Goal: Navigation & Orientation: Find specific page/section

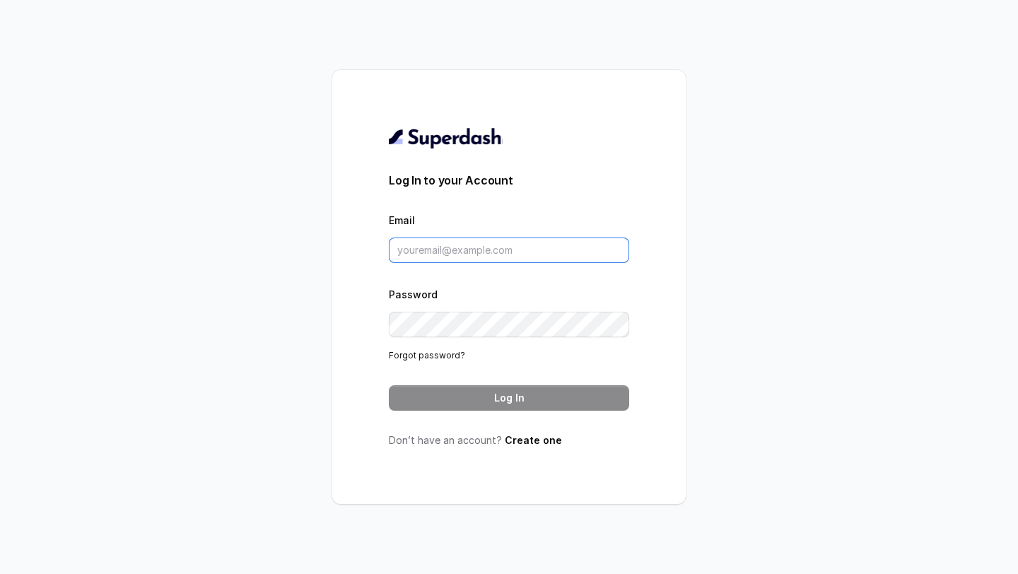
click at [464, 244] on input "Email" at bounding box center [509, 250] width 240 height 25
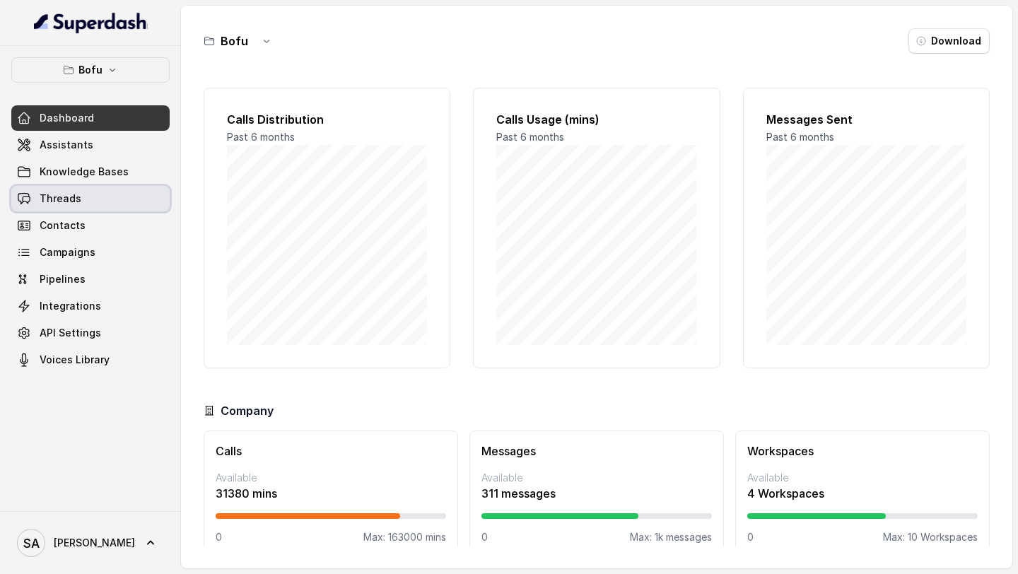
click at [103, 207] on link "Threads" at bounding box center [90, 198] width 158 height 25
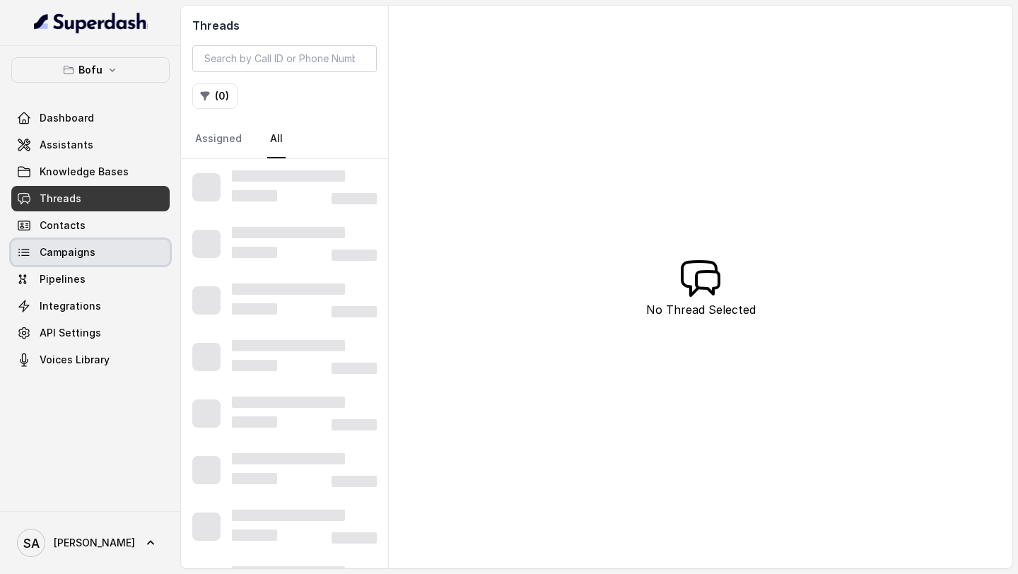
click at [103, 245] on link "Campaigns" at bounding box center [90, 252] width 158 height 25
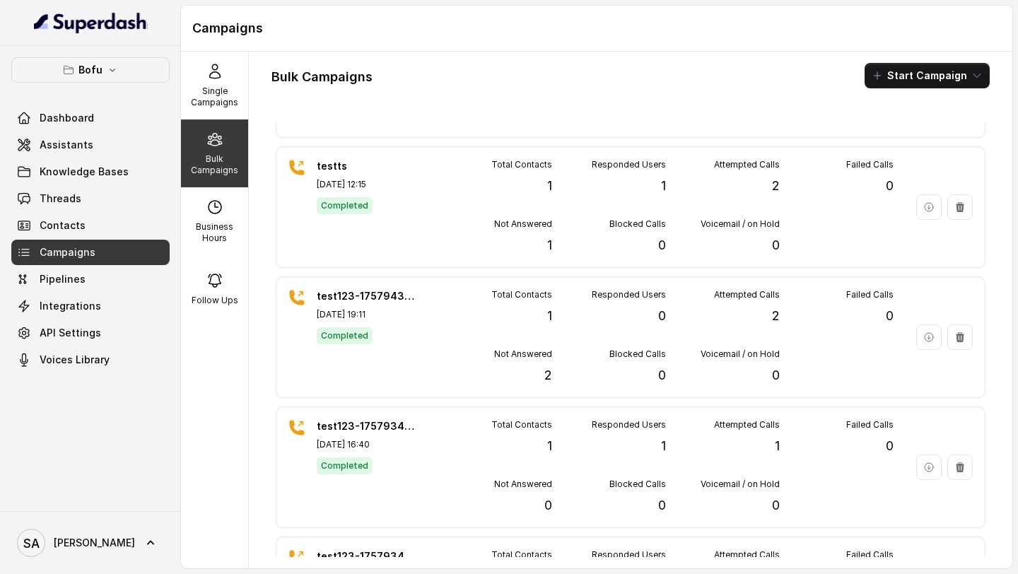
scroll to position [1034, 0]
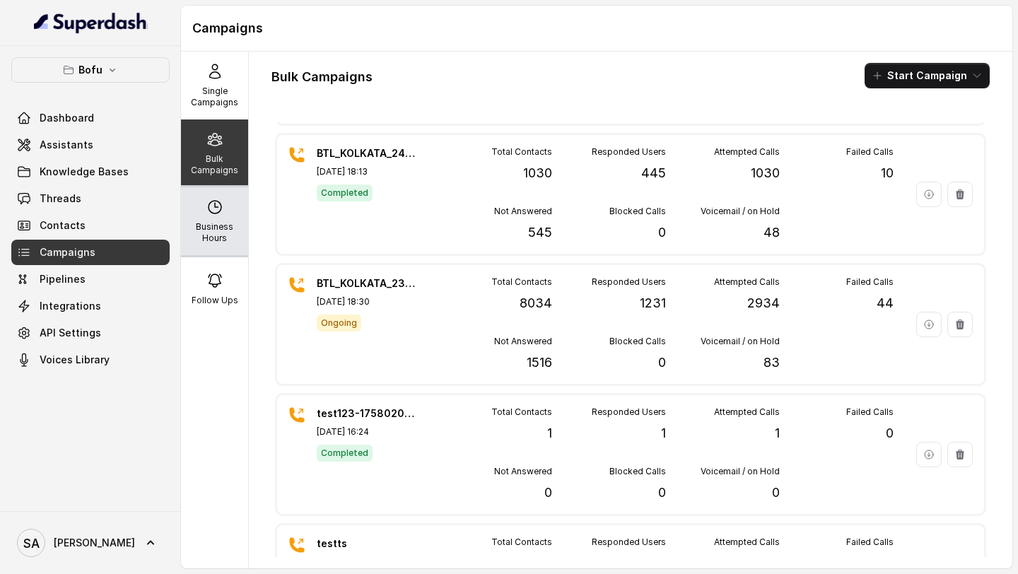
click at [224, 236] on p "Business Hours" at bounding box center [215, 232] width 56 height 23
select select "UTC"
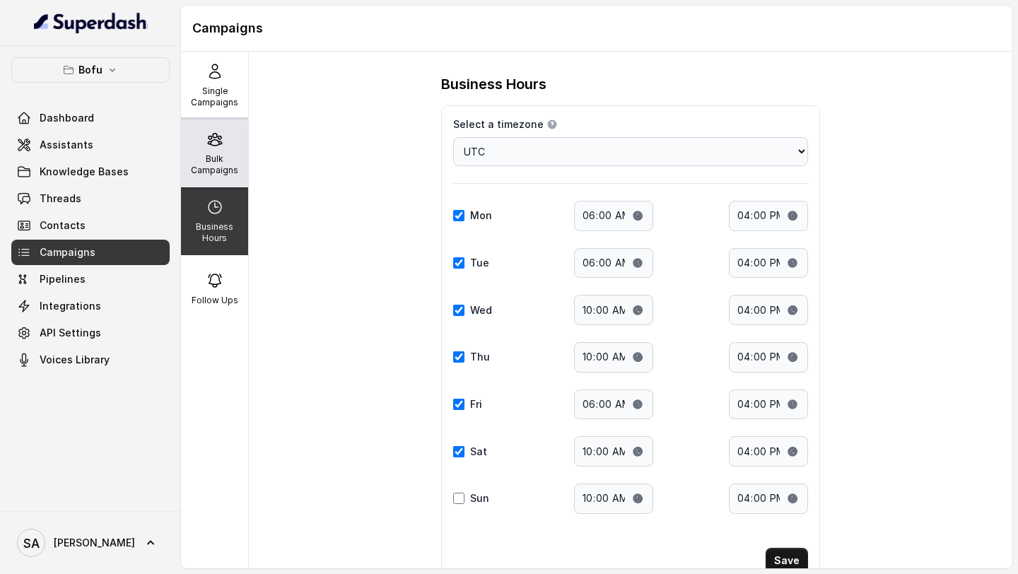
click at [223, 159] on p "Bulk Campaigns" at bounding box center [215, 164] width 56 height 23
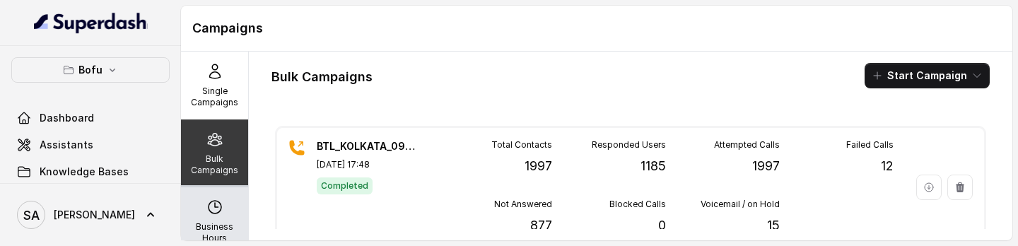
click at [204, 213] on div "Business Hours" at bounding box center [214, 221] width 67 height 68
select select "UTC"
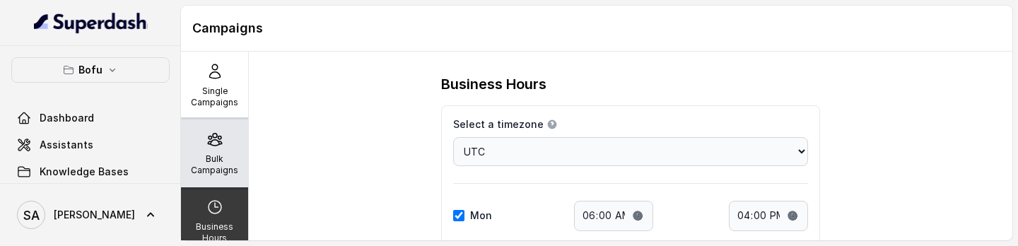
click at [204, 176] on div "Bulk Campaigns" at bounding box center [214, 154] width 67 height 68
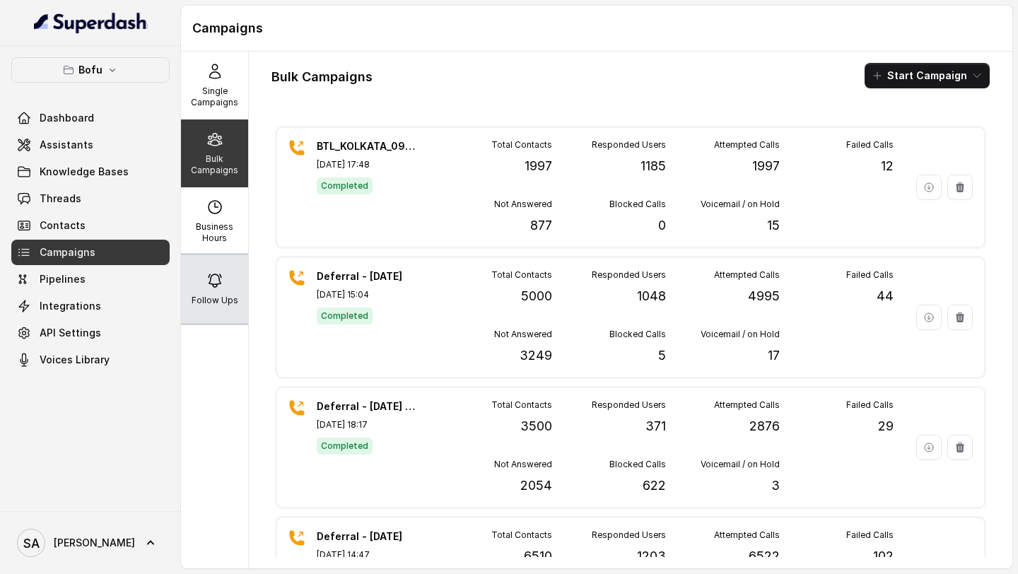
click at [204, 245] on div "Follow Ups" at bounding box center [214, 289] width 67 height 68
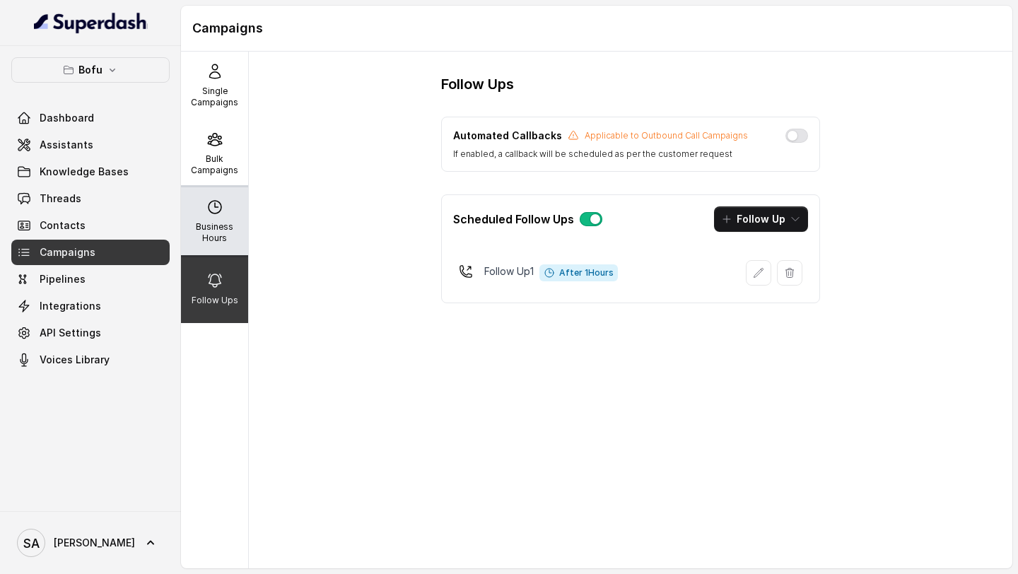
click at [206, 240] on p "Business Hours" at bounding box center [215, 232] width 56 height 23
select select "UTC"
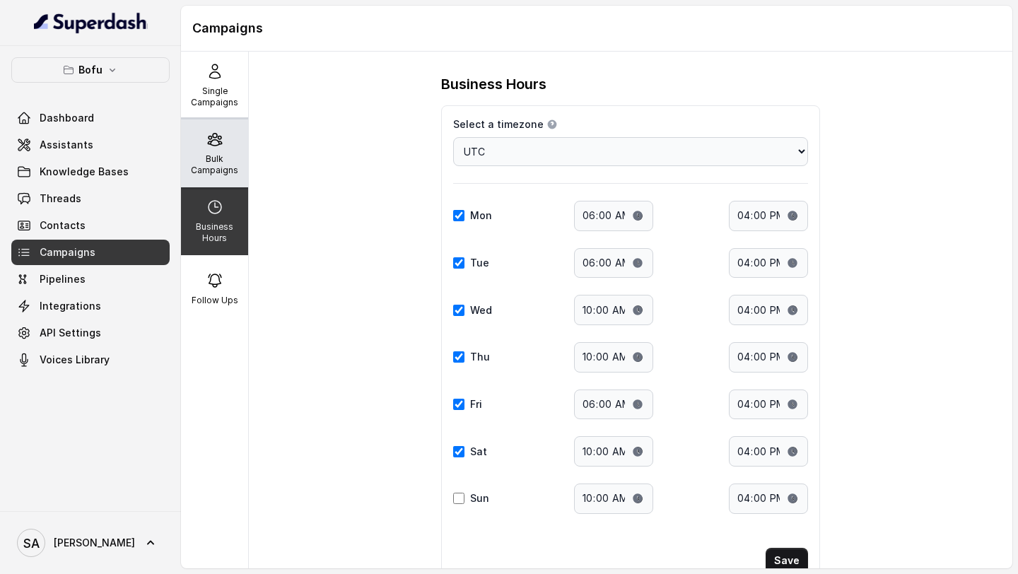
click at [218, 161] on p "Bulk Campaigns" at bounding box center [215, 164] width 56 height 23
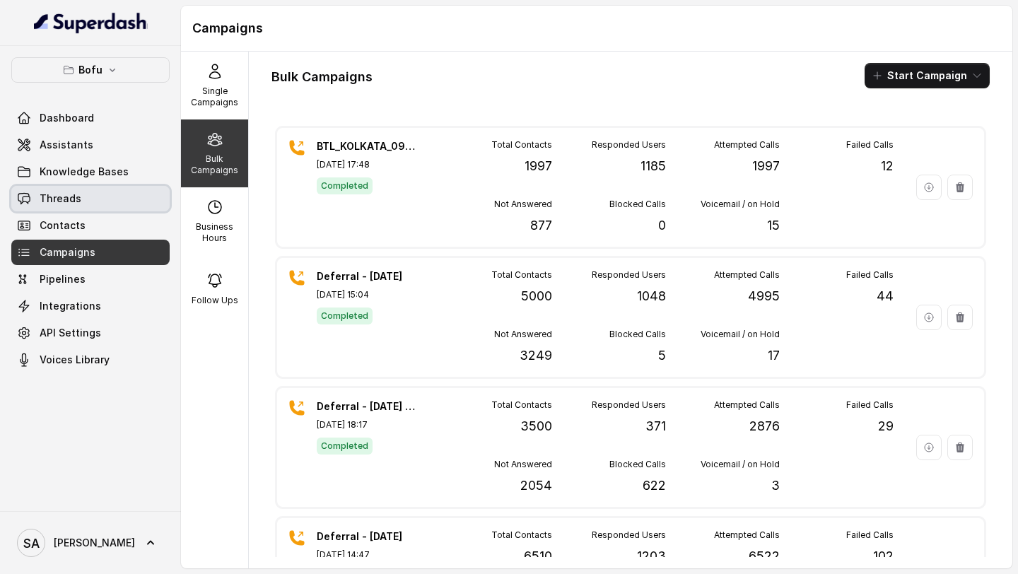
click at [92, 208] on link "Threads" at bounding box center [90, 198] width 158 height 25
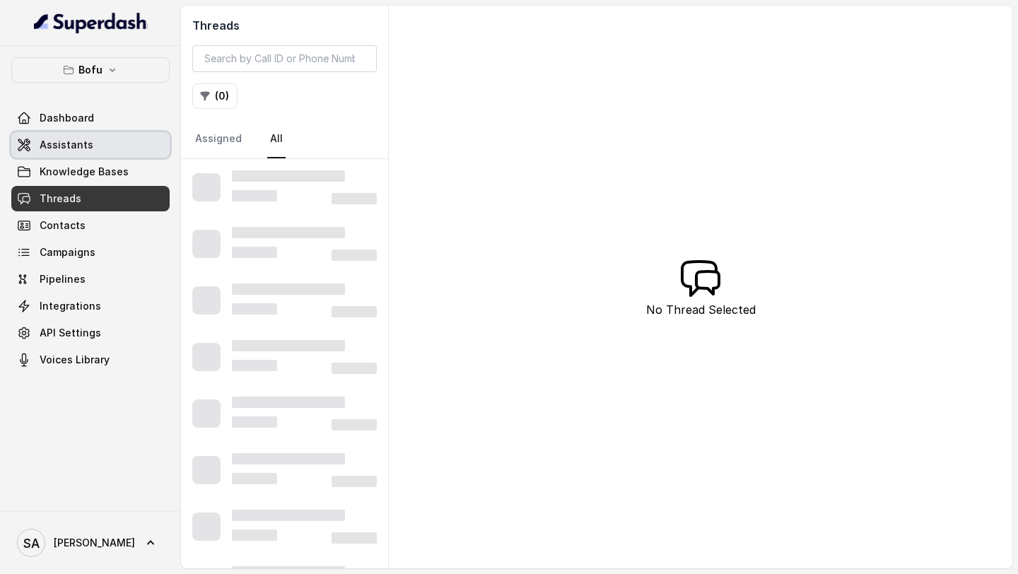
click at [76, 157] on link "Assistants" at bounding box center [90, 144] width 158 height 25
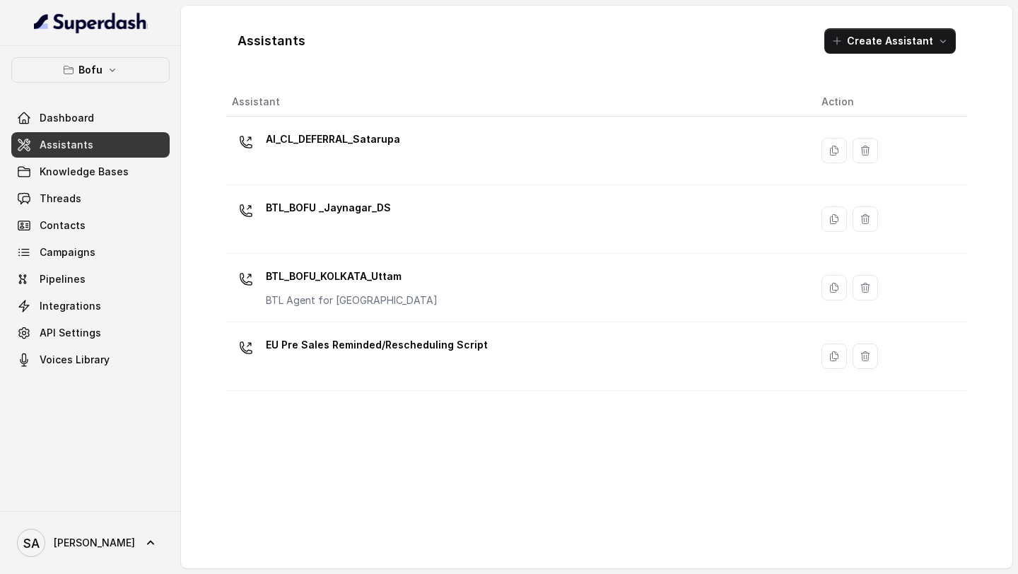
click at [105, 76] on button "Bofu" at bounding box center [90, 69] width 158 height 25
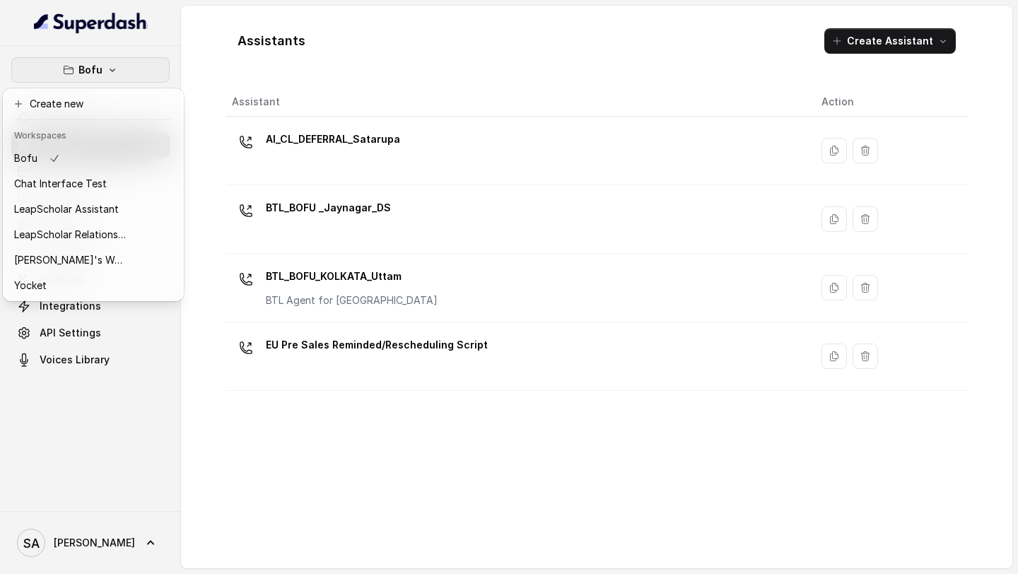
click at [120, 245] on div "Bofu Dashboard Assistants Knowledge Bases Threads Contacts Campaigns Pipelines …" at bounding box center [90, 278] width 181 height 465
